Goal: Information Seeking & Learning: Learn about a topic

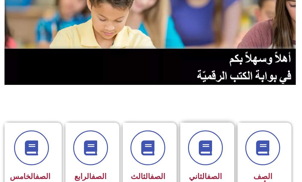
scroll to position [60, 0]
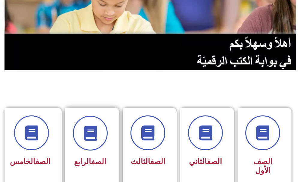
click at [93, 156] on div "الصف الرابع" at bounding box center [90, 162] width 35 height 14
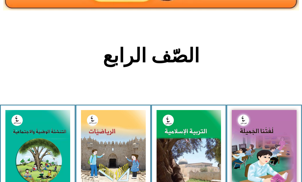
scroll to position [150, 0]
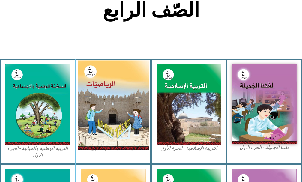
click at [105, 110] on img at bounding box center [113, 104] width 71 height 89
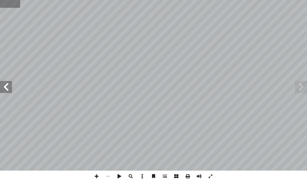
click at [2, 6] on input "text" at bounding box center [10, 4] width 20 height 8
type input "**"
drag, startPoint x: 2, startPoint y: 92, endPoint x: 7, endPoint y: 87, distance: 7.2
click at [7, 87] on span at bounding box center [6, 87] width 12 height 12
click at [10, 85] on span at bounding box center [6, 87] width 12 height 12
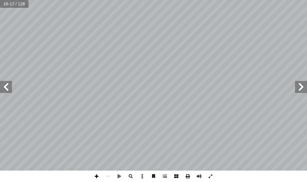
click at [98, 174] on span at bounding box center [96, 176] width 11 height 11
